Goal: Task Accomplishment & Management: Manage account settings

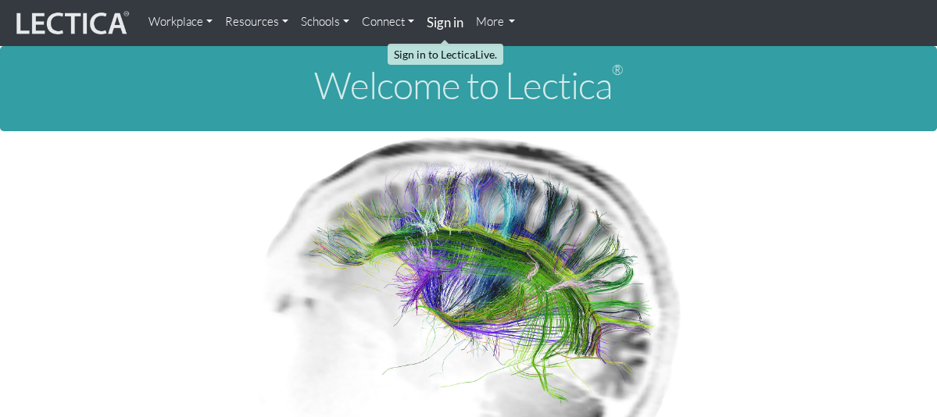
click at [421, 10] on link "Sign in" at bounding box center [444, 23] width 49 height 34
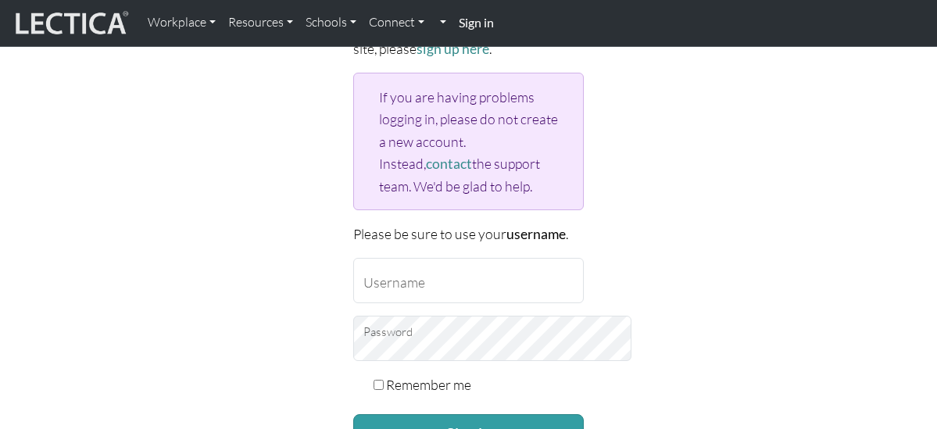
scroll to position [156, 0]
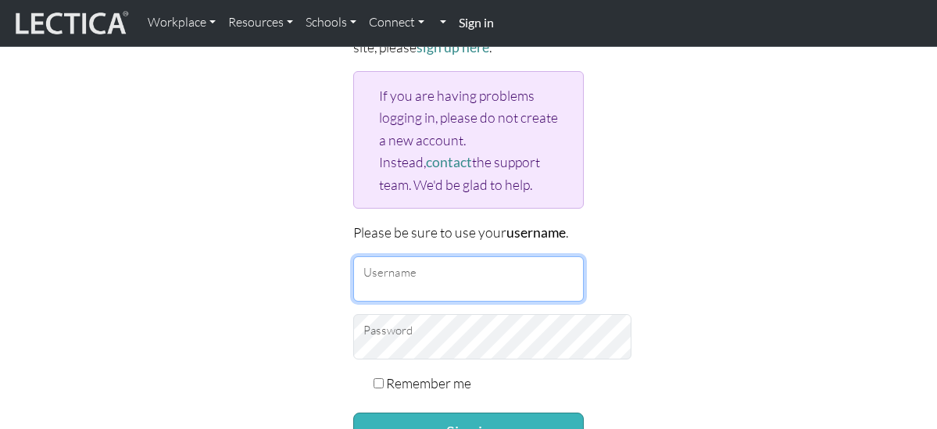
type input "zackvr"
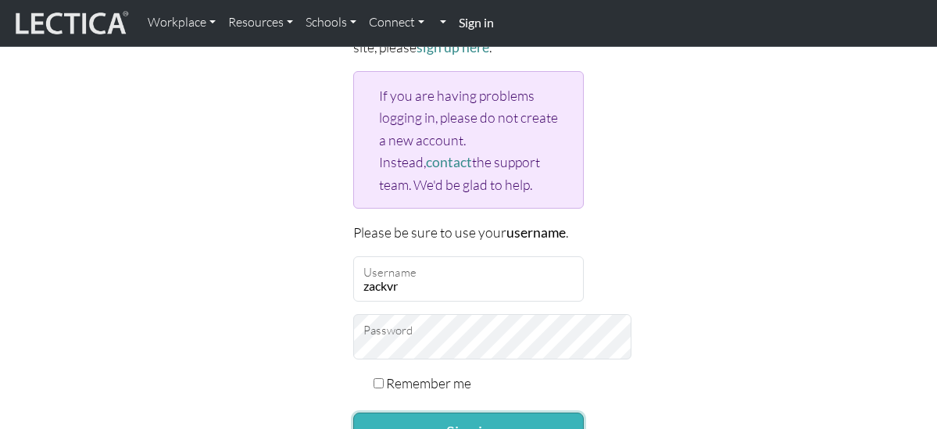
click at [479, 416] on button "Sign in" at bounding box center [468, 432] width 231 height 38
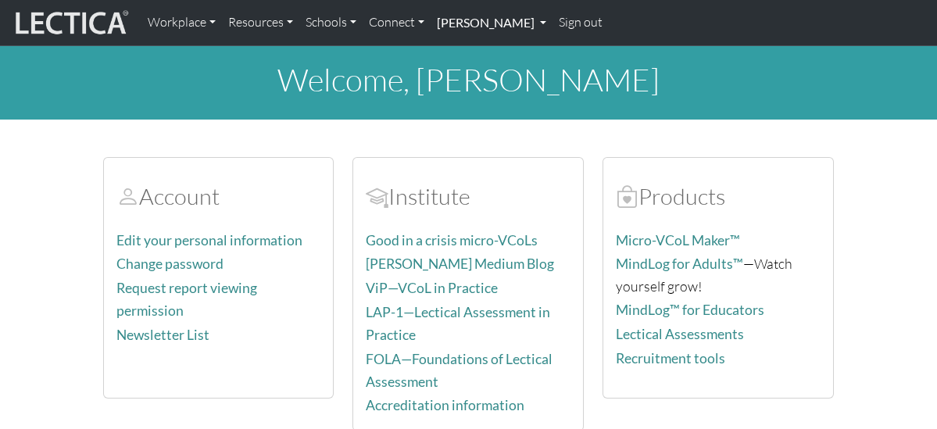
click at [526, 26] on link "[PERSON_NAME]" at bounding box center [491, 22] width 122 height 33
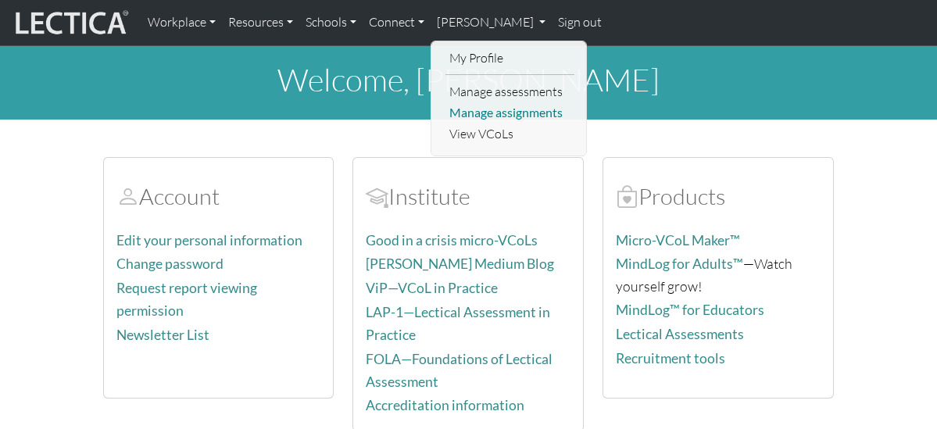
click at [491, 113] on link "Manage assignments" at bounding box center [509, 112] width 129 height 21
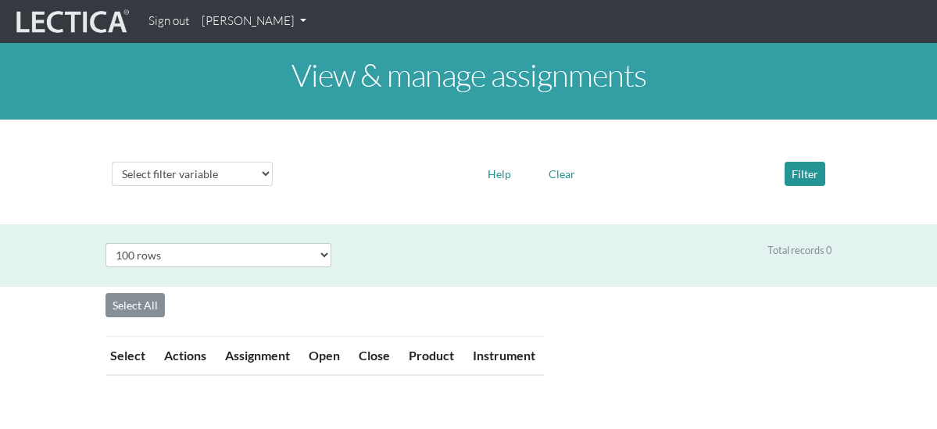
select select "100"
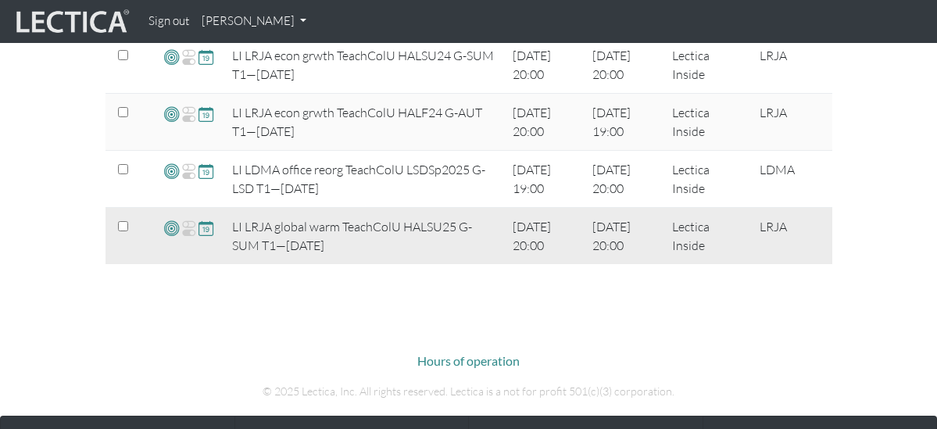
scroll to position [547, 0]
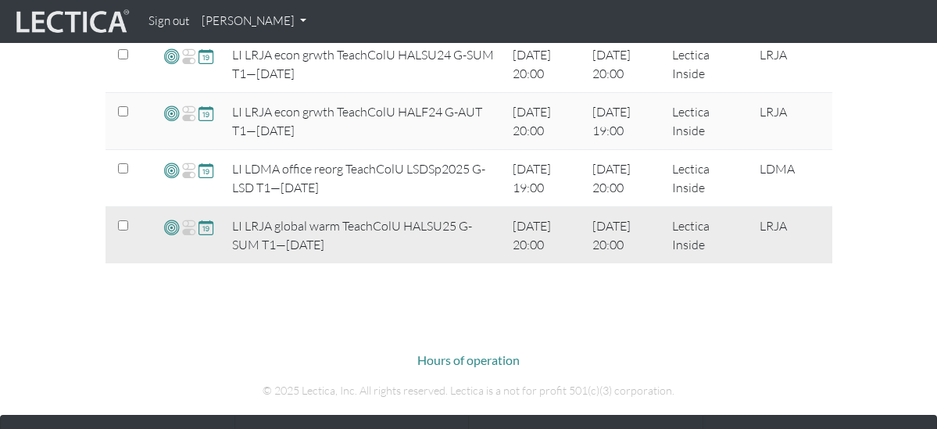
click at [198, 231] on span at bounding box center [205, 227] width 15 height 18
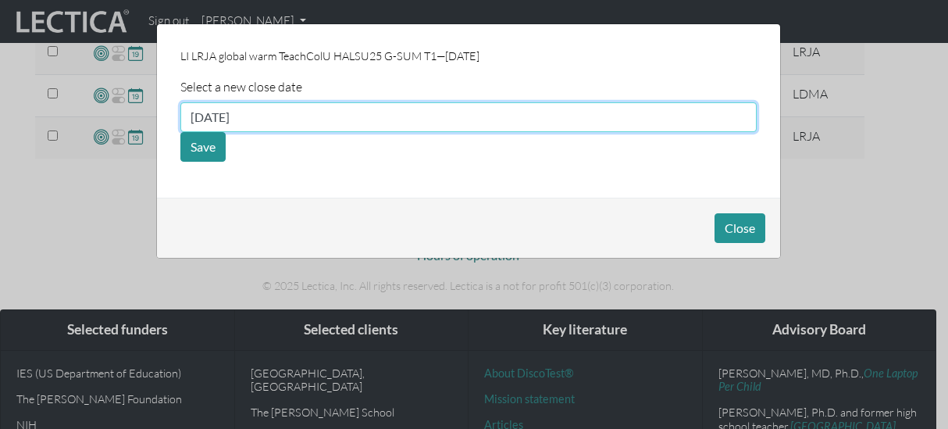
click at [305, 118] on input "[DATE]" at bounding box center [468, 117] width 577 height 30
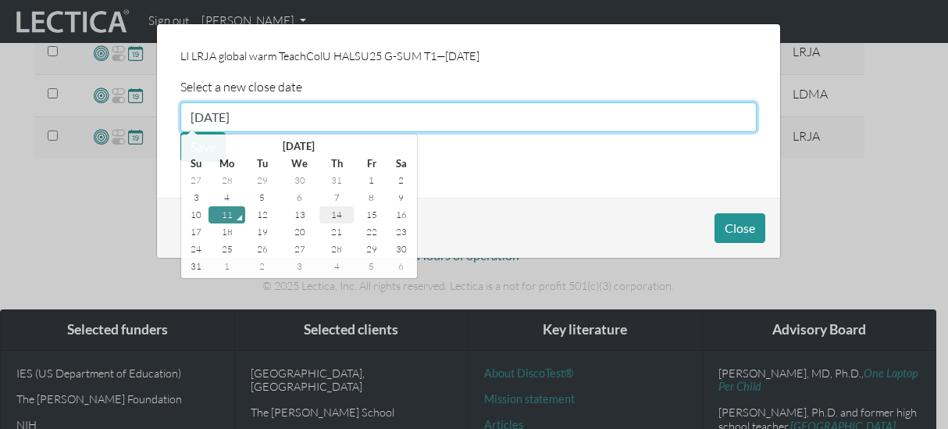
click at [339, 216] on td "14" at bounding box center [337, 214] width 34 height 17
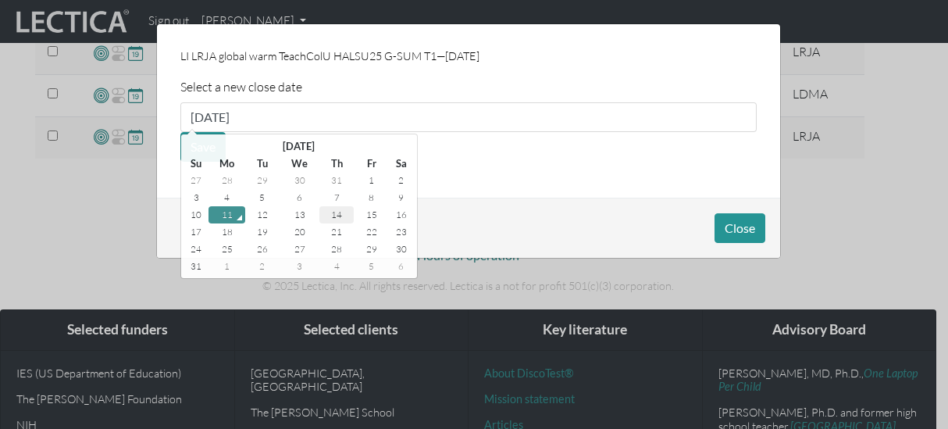
type input "[DATE]"
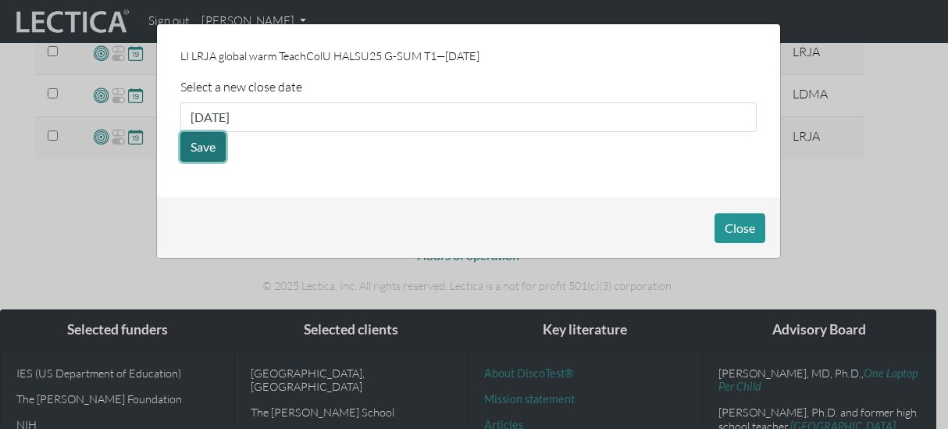
click at [209, 155] on button "Save" at bounding box center [202, 147] width 45 height 30
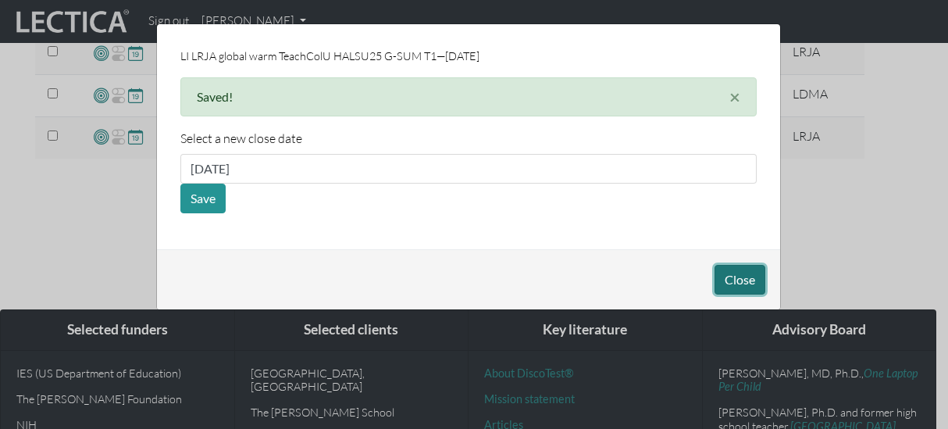
click at [728, 283] on button "Close" at bounding box center [740, 280] width 51 height 30
